Goal: Information Seeking & Learning: Learn about a topic

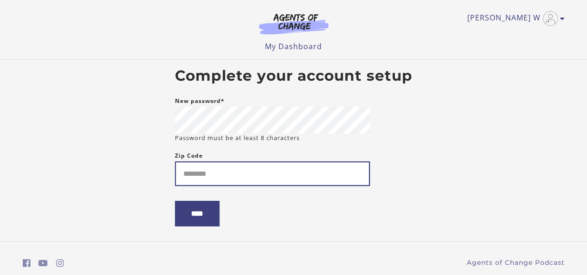
click at [225, 174] on input "Zip Code" at bounding box center [272, 174] width 195 height 25
type input "*****"
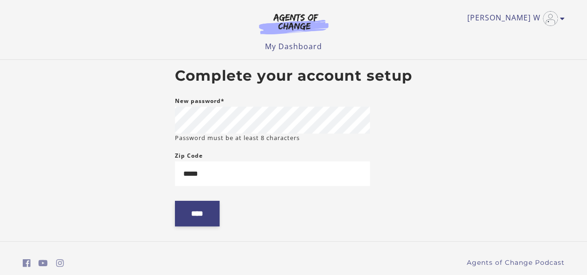
click at [203, 220] on input "****" at bounding box center [197, 214] width 45 height 26
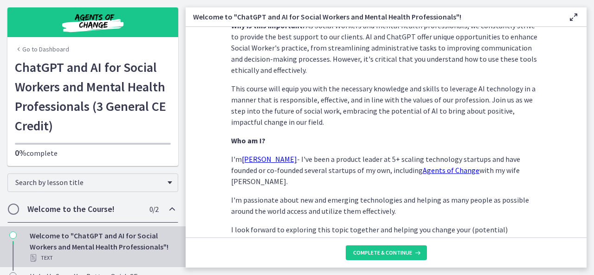
scroll to position [468, 0]
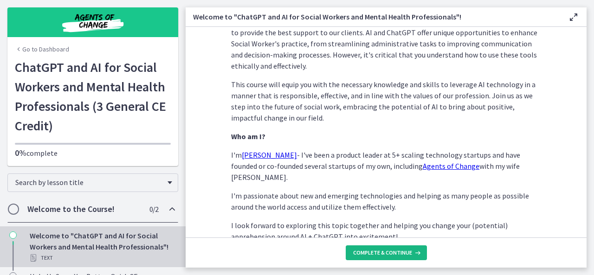
click at [380, 251] on span "Complete & continue" at bounding box center [382, 252] width 59 height 7
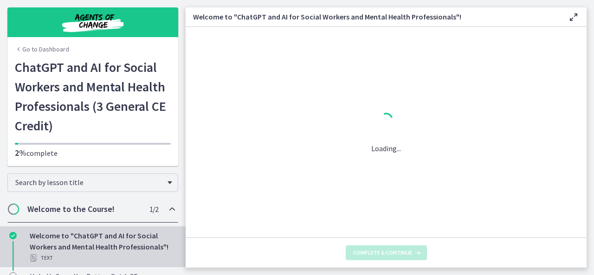
scroll to position [0, 0]
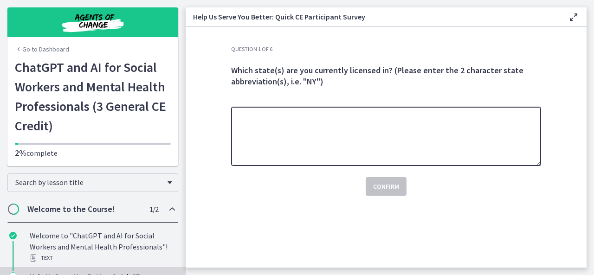
click at [313, 123] on textarea at bounding box center [386, 136] width 310 height 59
type textarea "**"
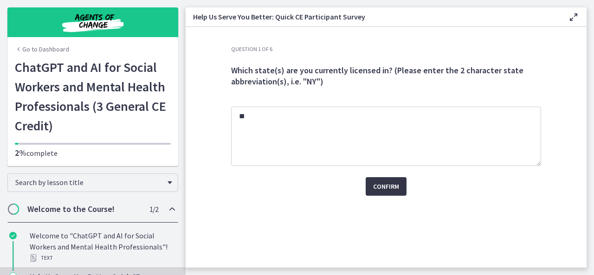
click at [390, 185] on span "Confirm" at bounding box center [386, 186] width 26 height 11
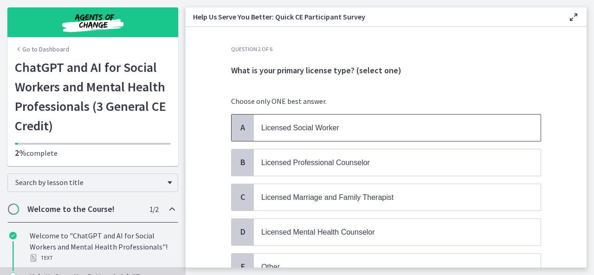
click at [314, 128] on span "Licensed Social Worker" at bounding box center [300, 128] width 78 height 8
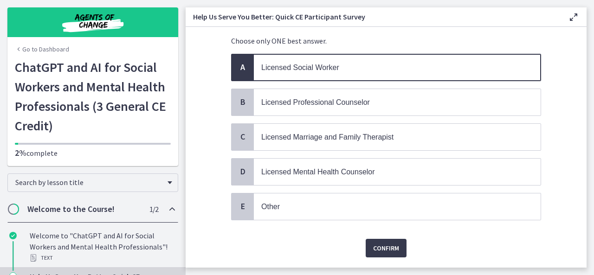
scroll to position [83, 0]
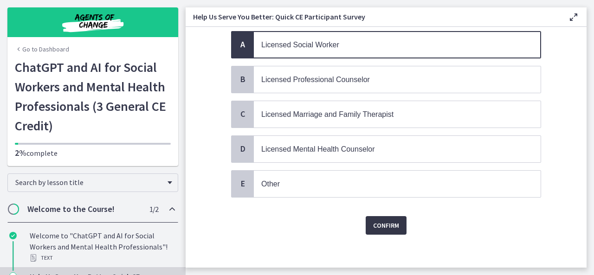
click at [376, 222] on span "Confirm" at bounding box center [386, 225] width 26 height 11
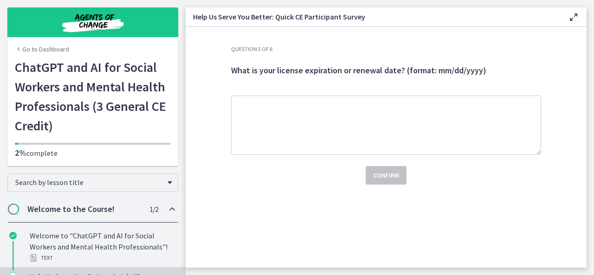
scroll to position [0, 0]
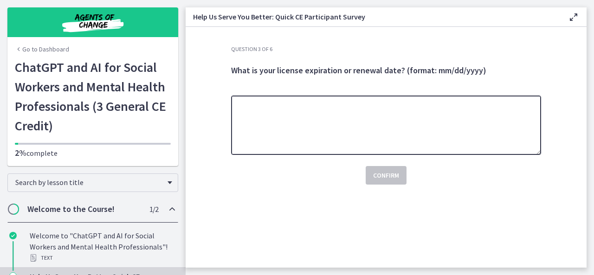
click at [321, 114] on textarea at bounding box center [386, 125] width 310 height 59
type textarea "*********"
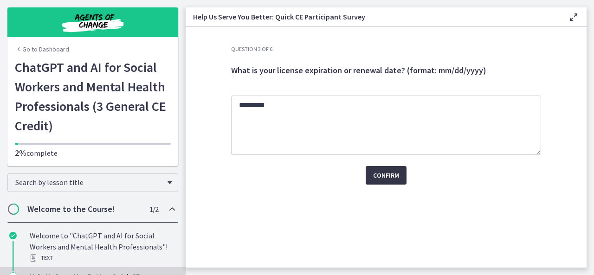
click at [376, 183] on button "Confirm" at bounding box center [386, 175] width 41 height 19
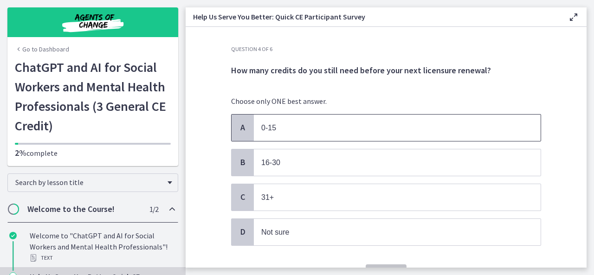
click at [272, 127] on span "0-15" at bounding box center [268, 128] width 15 height 8
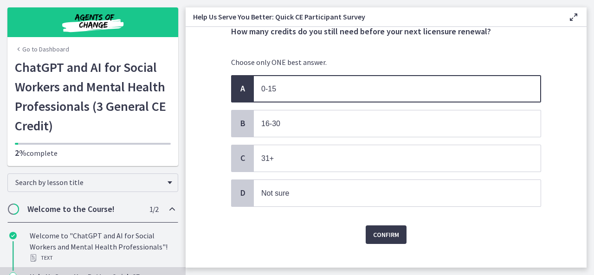
scroll to position [45, 0]
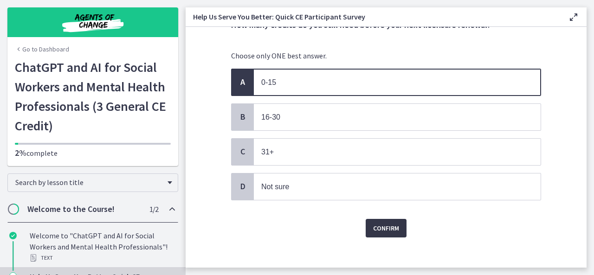
click at [384, 233] on button "Confirm" at bounding box center [386, 228] width 41 height 19
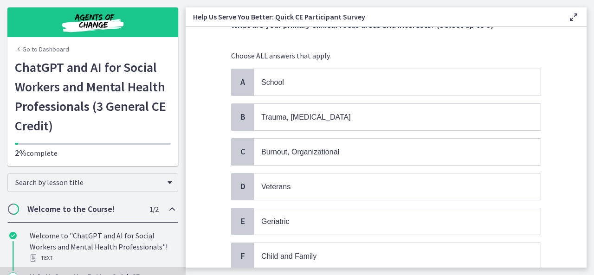
scroll to position [0, 0]
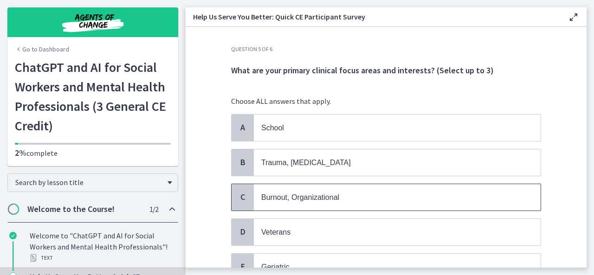
click at [331, 196] on span "Burnout, Organizational" at bounding box center [300, 198] width 78 height 8
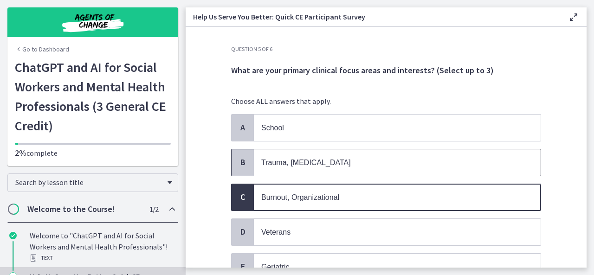
click at [403, 157] on p "Trauma, [MEDICAL_DATA]" at bounding box center [387, 163] width 253 height 12
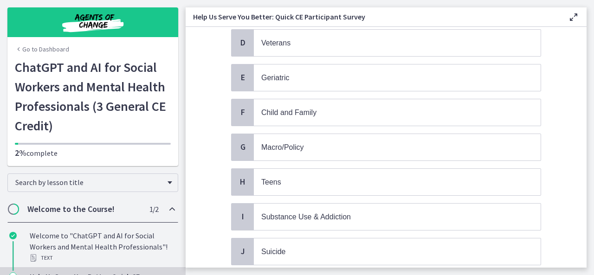
scroll to position [216, 0]
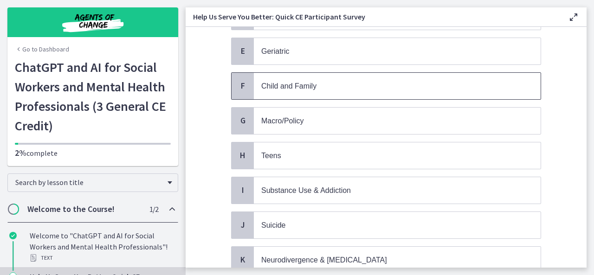
click at [310, 82] on span "Child and Family" at bounding box center [288, 86] width 55 height 8
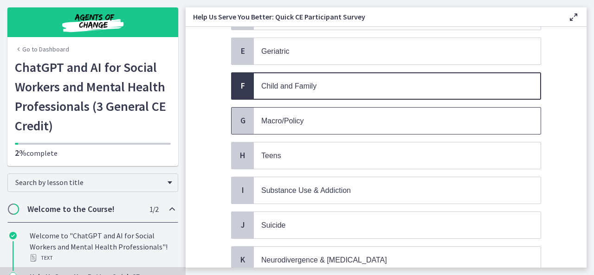
click at [306, 109] on span "Macro/Policy" at bounding box center [397, 121] width 287 height 26
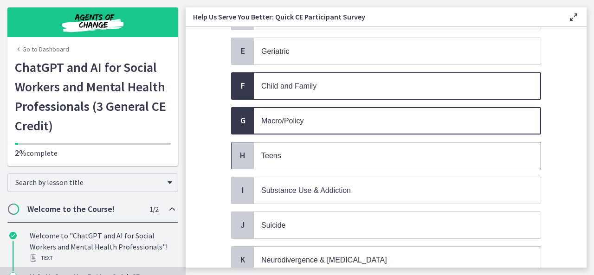
click at [297, 150] on p "Teens" at bounding box center [387, 156] width 253 height 12
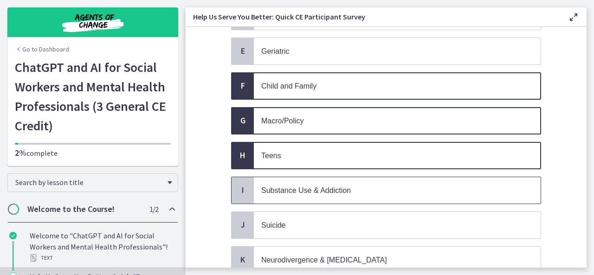
click at [297, 187] on span "Substance Use & Addiction" at bounding box center [306, 191] width 90 height 8
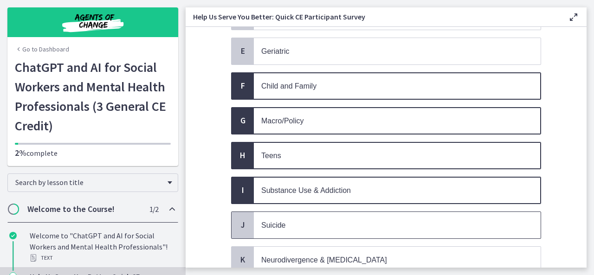
click at [298, 220] on p "Suicide" at bounding box center [387, 226] width 253 height 12
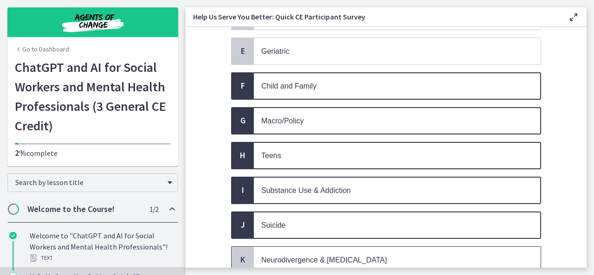
click at [318, 256] on span "Neurodivergence & [MEDICAL_DATA]" at bounding box center [324, 260] width 126 height 8
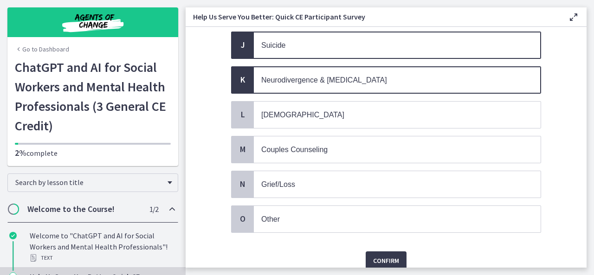
scroll to position [423, 0]
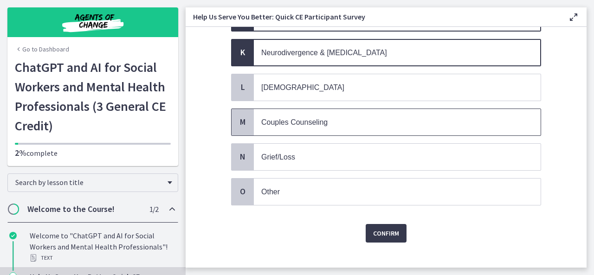
click at [311, 118] on span "Couples Counseling" at bounding box center [294, 122] width 66 height 8
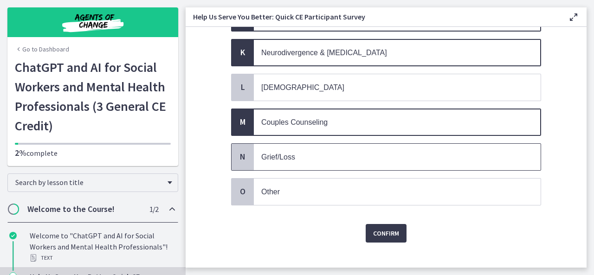
click at [314, 151] on p "Grief/Loss" at bounding box center [387, 157] width 253 height 12
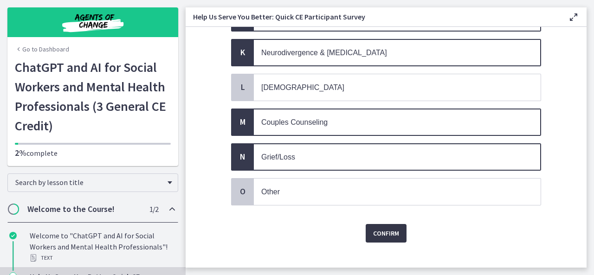
click at [383, 228] on span "Confirm" at bounding box center [386, 233] width 26 height 11
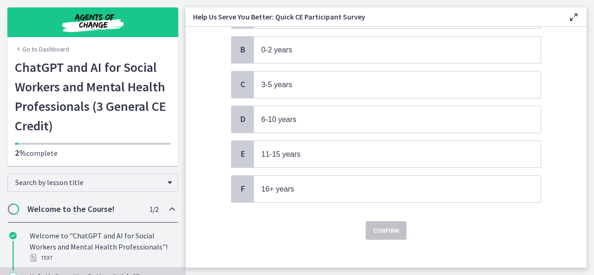
scroll to position [117, 0]
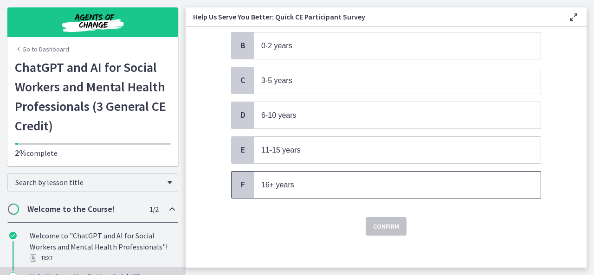
click at [348, 188] on span "16+ years" at bounding box center [397, 185] width 287 height 26
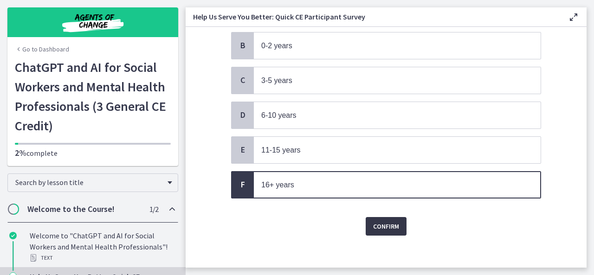
click at [392, 221] on span "Confirm" at bounding box center [386, 226] width 26 height 11
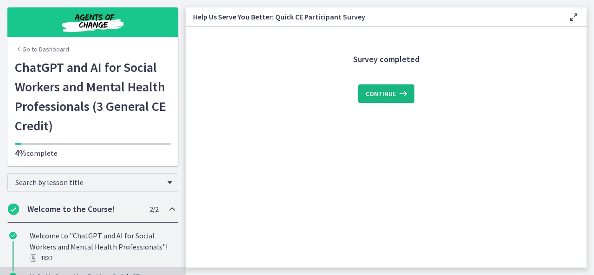
scroll to position [0, 0]
click at [390, 93] on span "Continue" at bounding box center [381, 93] width 30 height 11
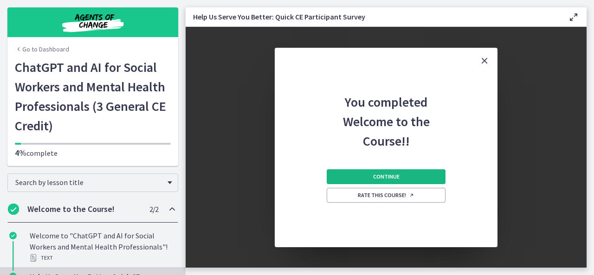
click at [391, 175] on span "Continue" at bounding box center [386, 176] width 26 height 7
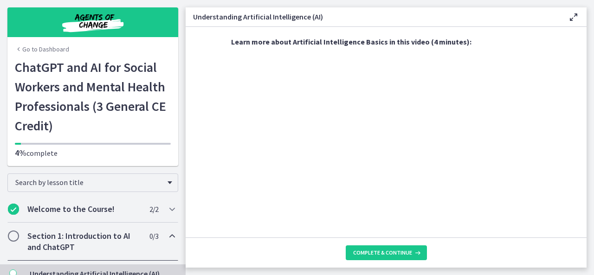
scroll to position [396, 0]
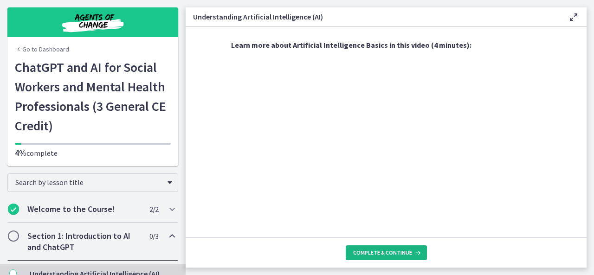
click at [383, 257] on span "Complete & continue" at bounding box center [382, 252] width 59 height 7
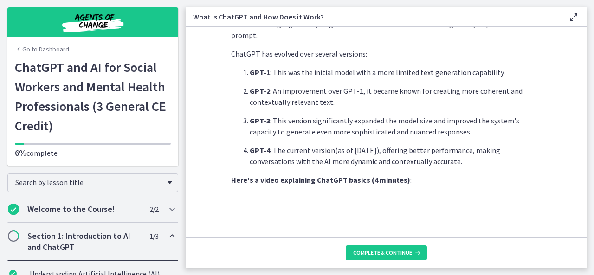
scroll to position [378, 0]
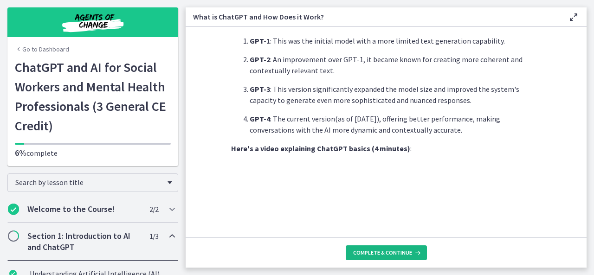
click at [396, 252] on span "Complete & continue" at bounding box center [382, 252] width 59 height 7
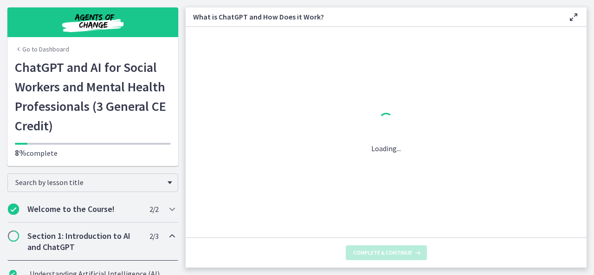
scroll to position [0, 0]
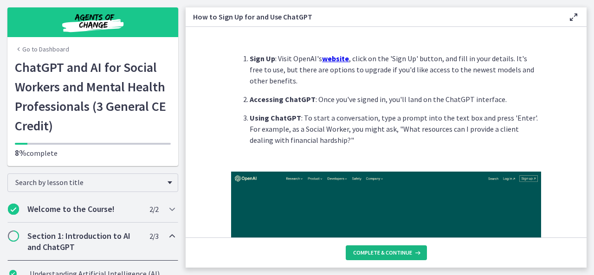
click at [383, 254] on span "Complete & continue" at bounding box center [382, 252] width 59 height 7
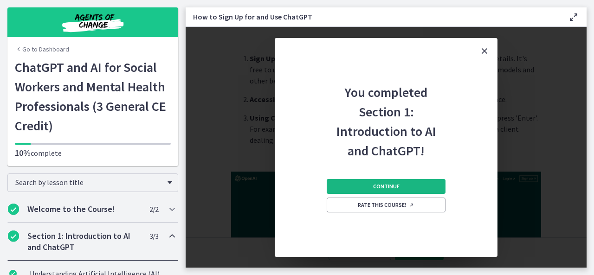
click at [395, 183] on span "Continue" at bounding box center [386, 186] width 26 height 7
